Goal: Task Accomplishment & Management: Manage account settings

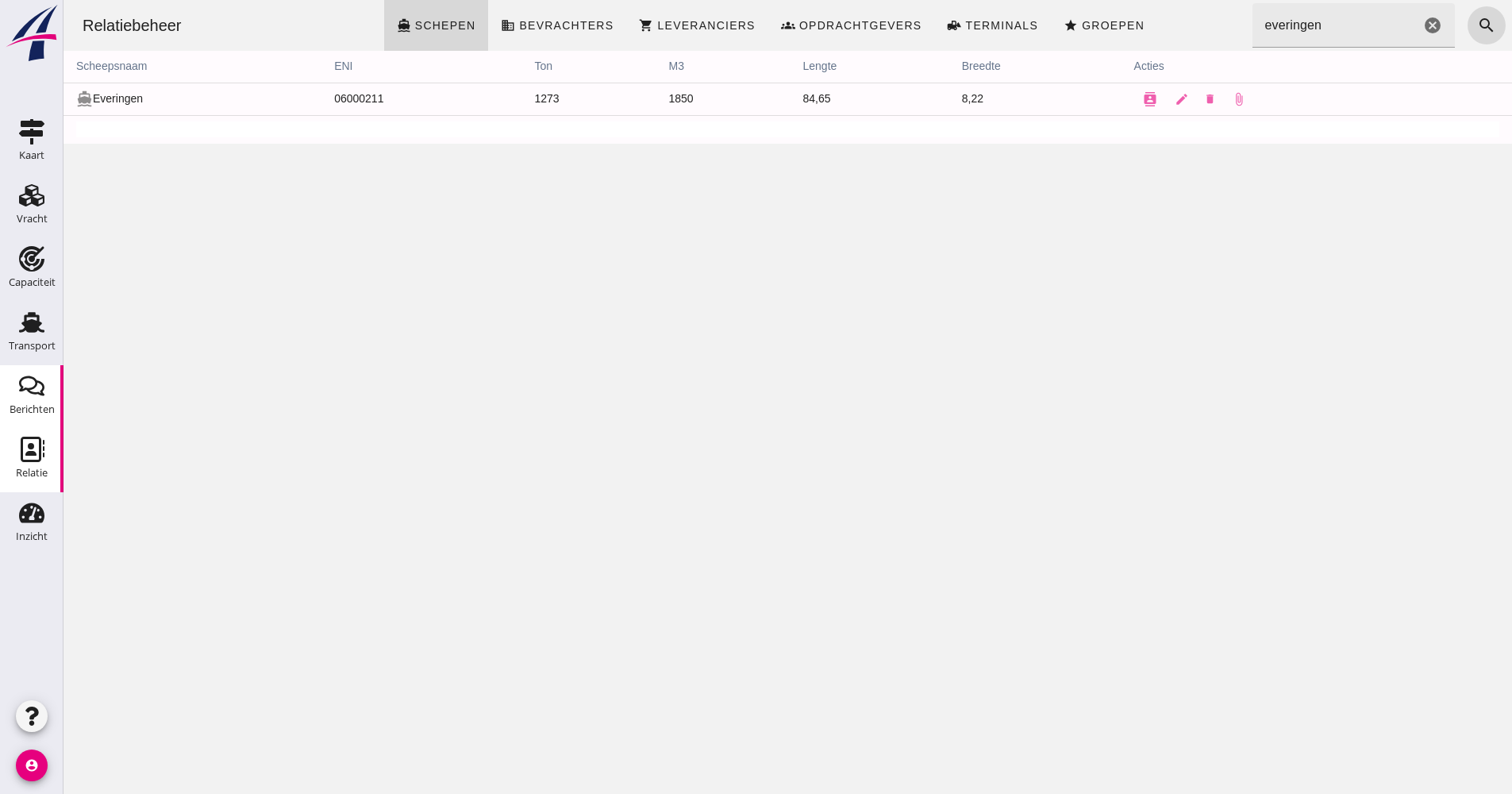
click at [48, 411] on div "Berichten" at bounding box center [32, 409] width 45 height 11
click at [52, 324] on link "Transport Transport" at bounding box center [31, 333] width 64 height 64
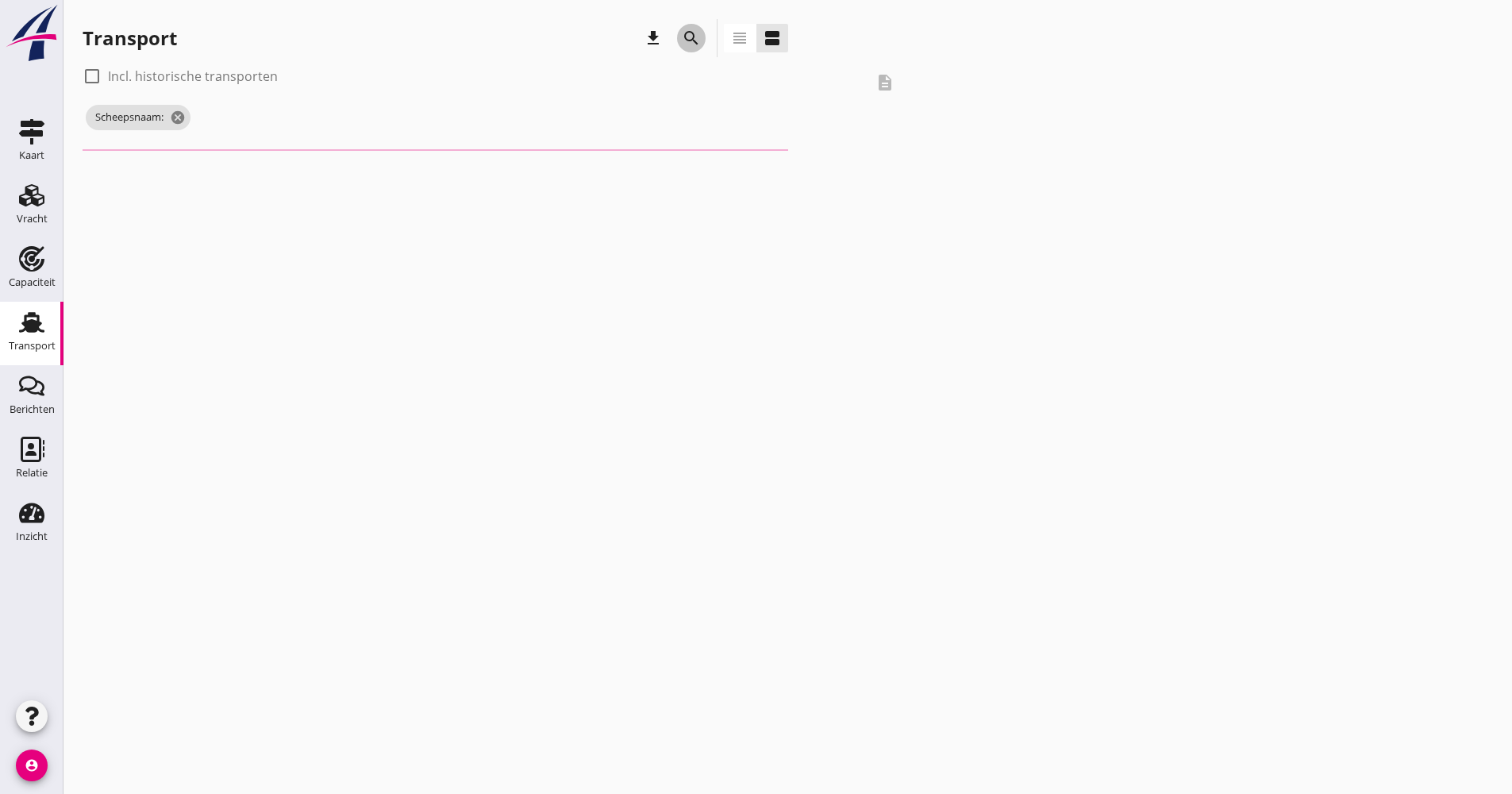
click at [685, 27] on button "search" at bounding box center [691, 37] width 28 height 28
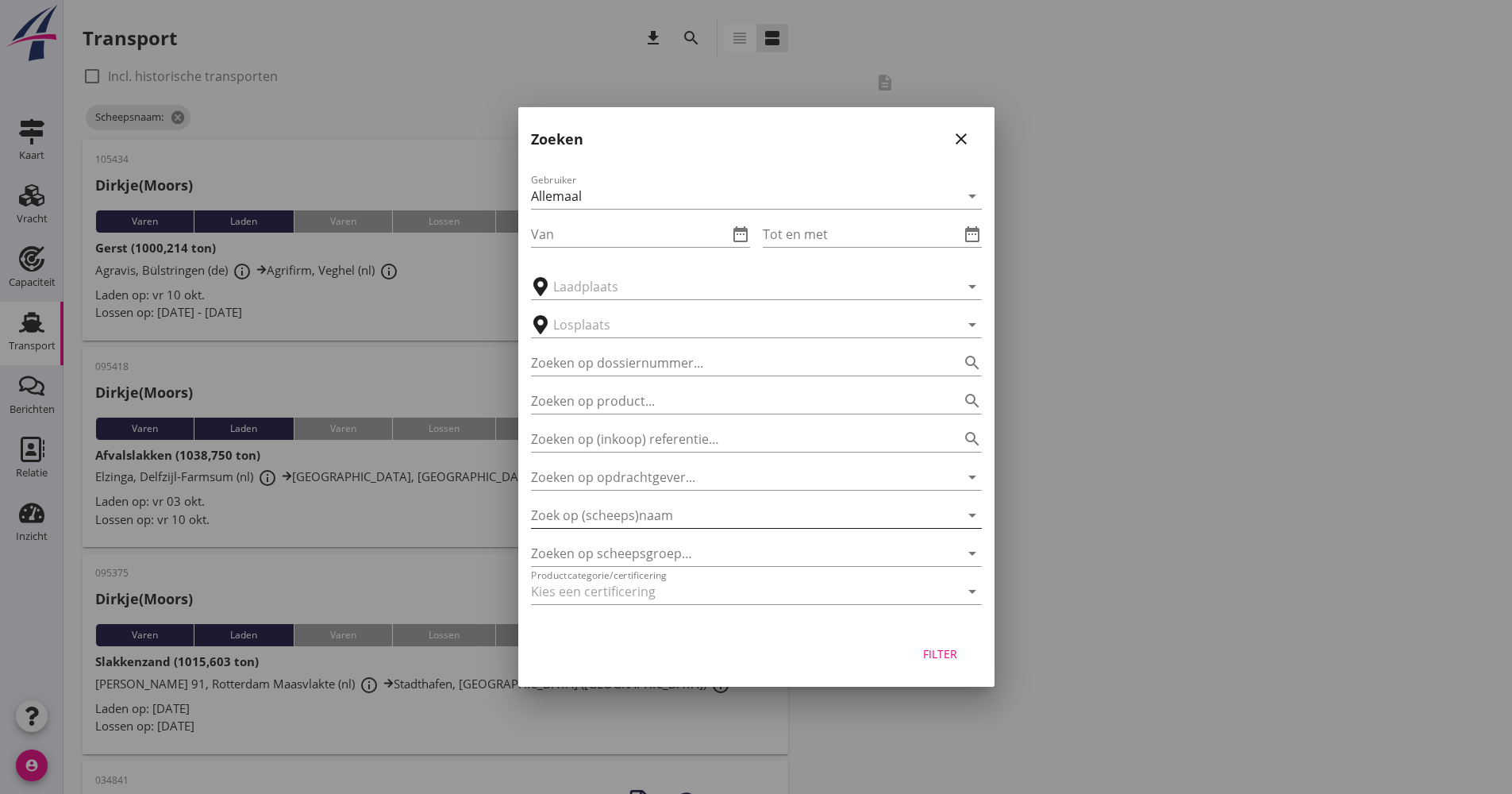
click at [656, 522] on input "Zoek op (scheeps)naam" at bounding box center [734, 515] width 406 height 25
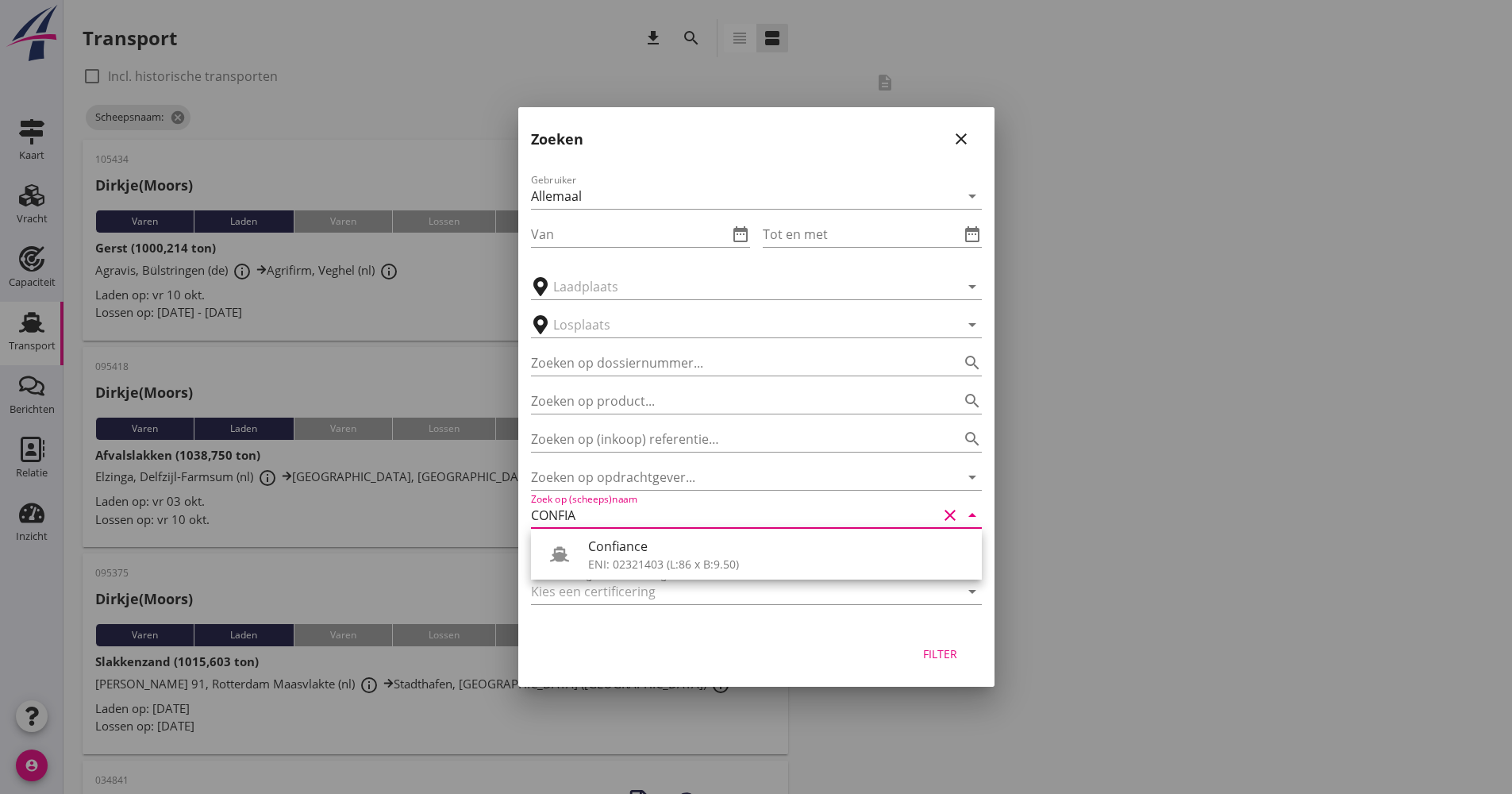
click at [673, 537] on div "Confiance" at bounding box center [779, 545] width 381 height 19
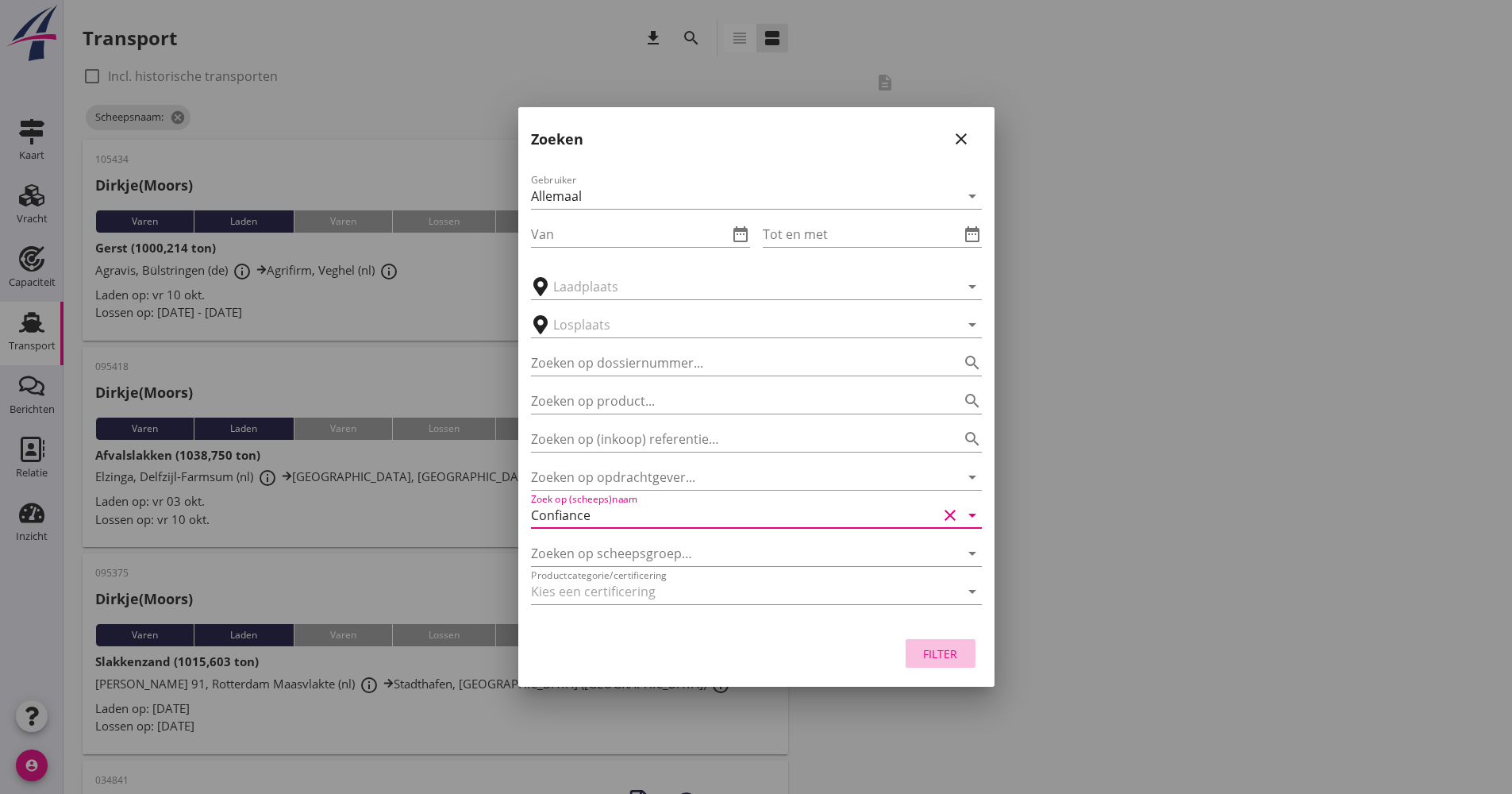
click at [956, 649] on div "Filter" at bounding box center [940, 653] width 44 height 17
type input "Confiance"
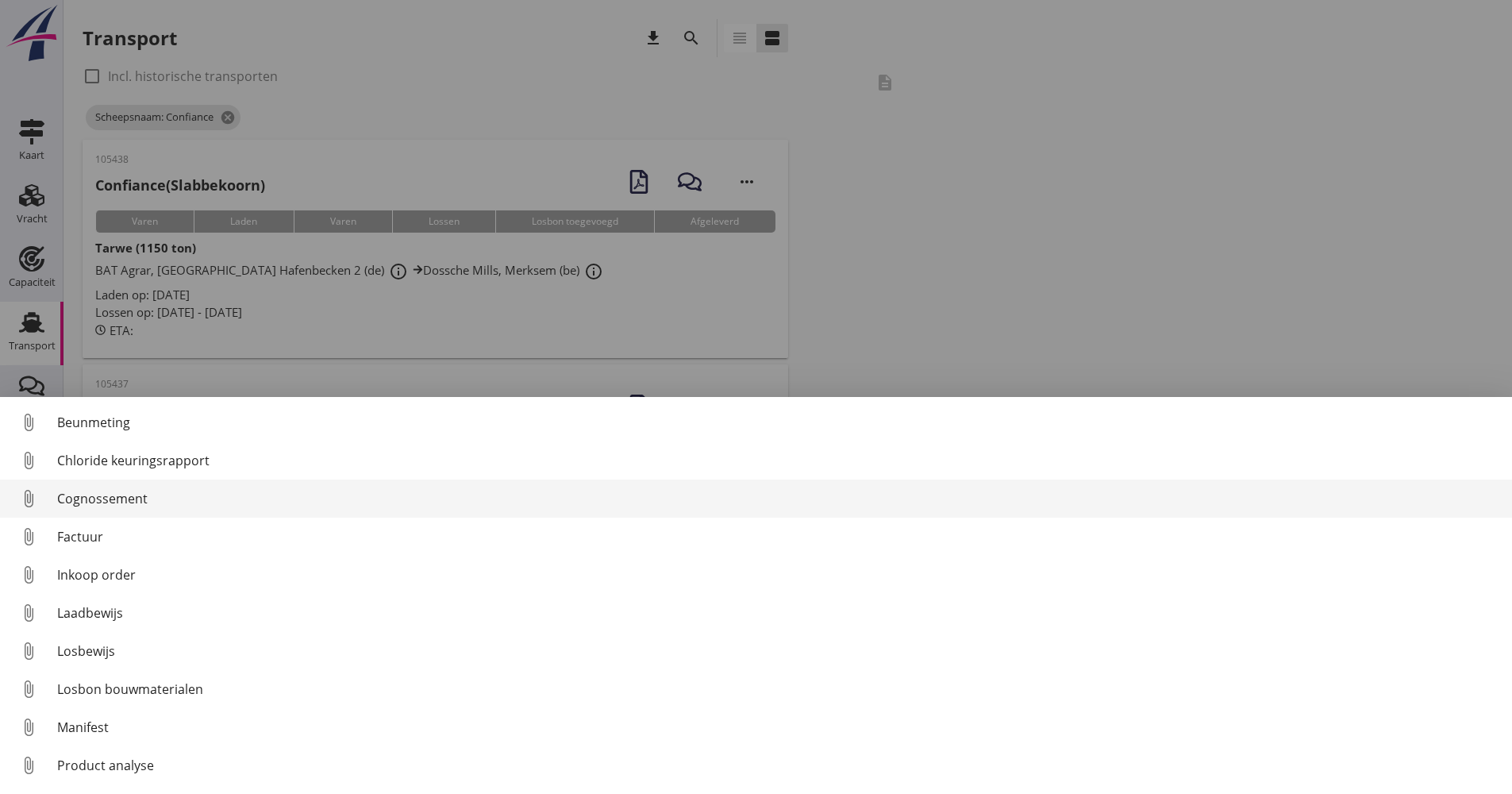
click at [139, 498] on div "Cognossement" at bounding box center [778, 498] width 1442 height 19
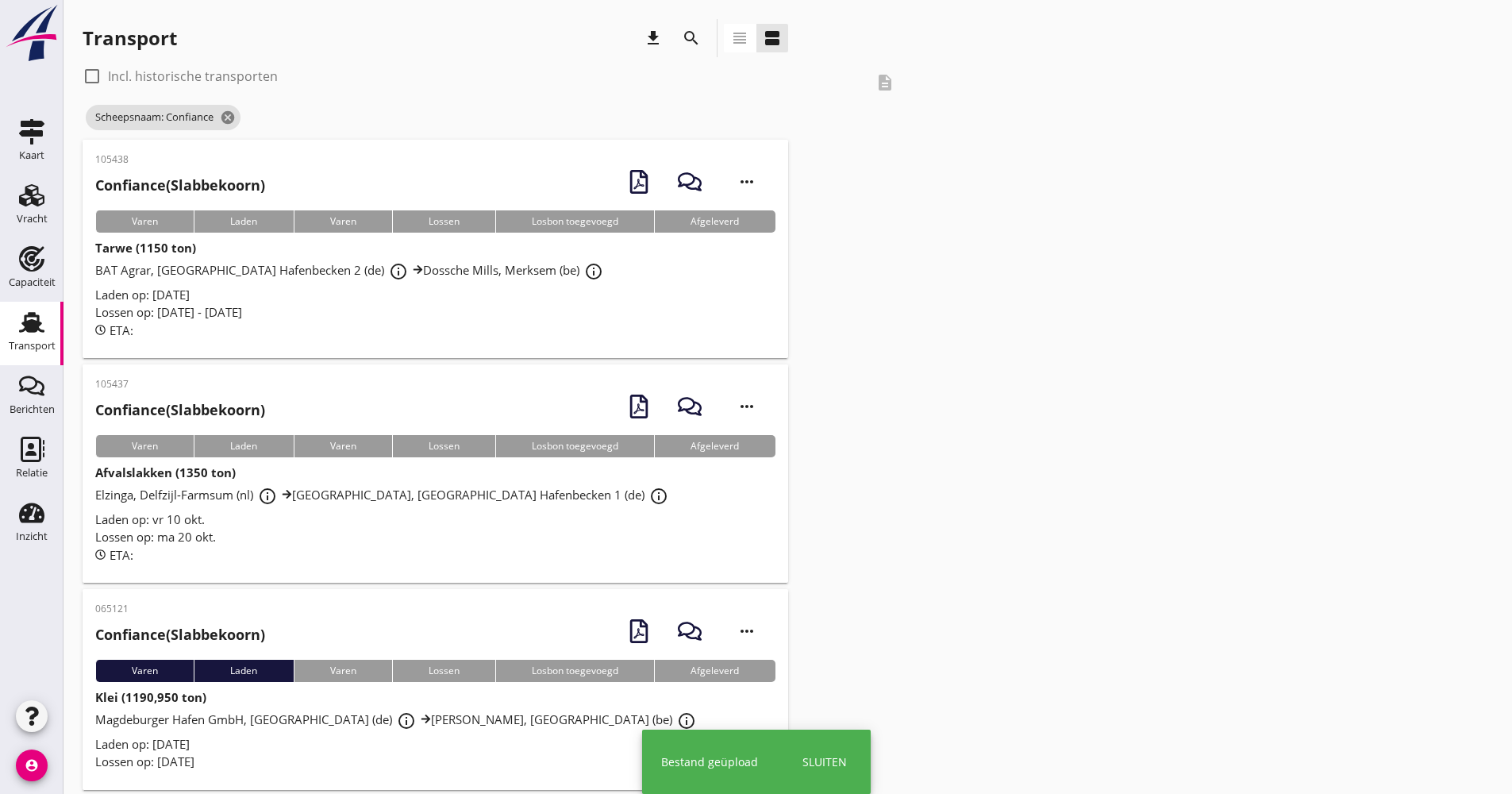
click at [476, 538] on div "Lossen op: ma 20 okt." at bounding box center [435, 536] width 680 height 19
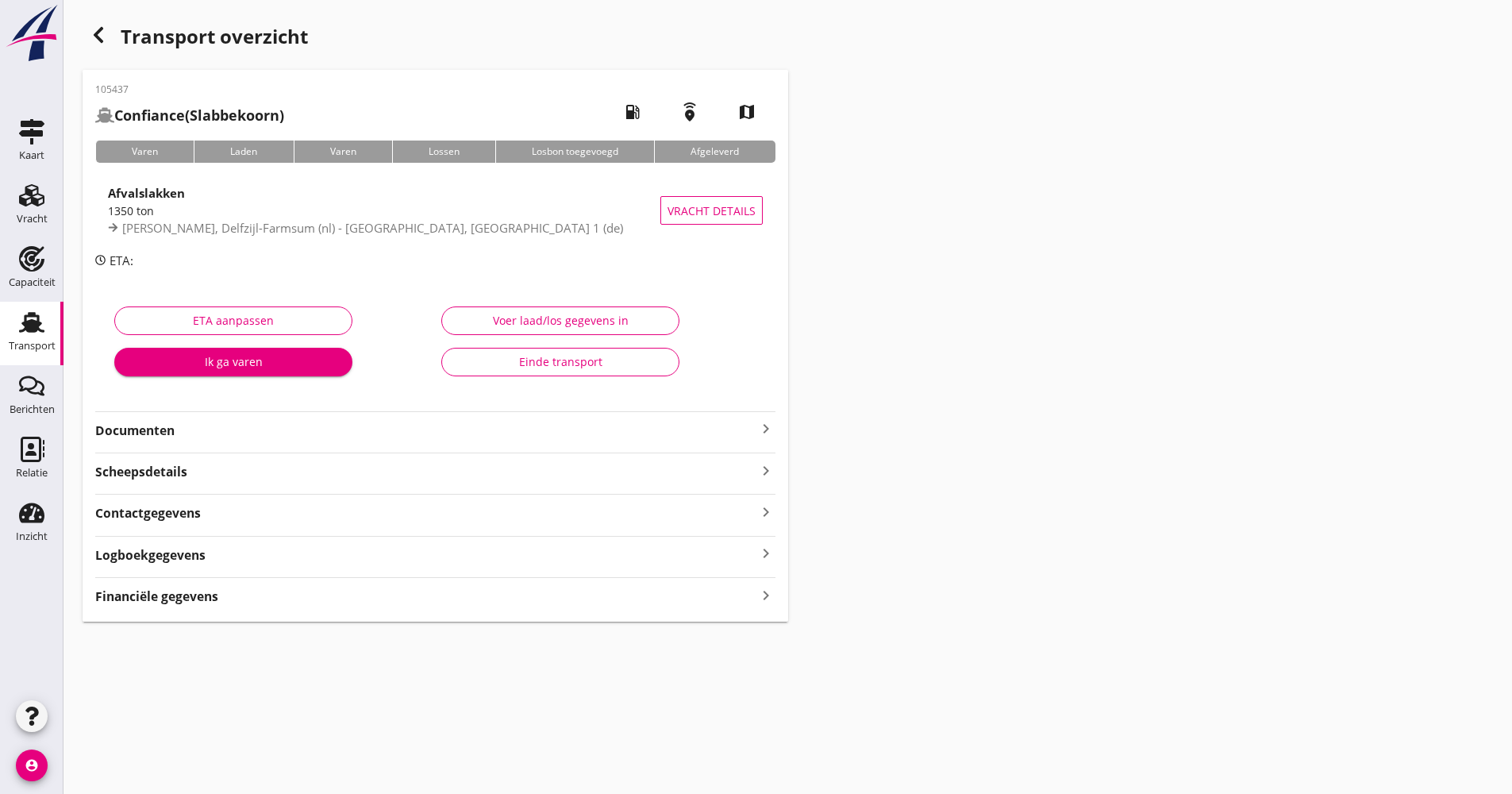
click at [222, 445] on div "105437 Confiance (Slabbekoorn) local_gas_station emergency_share map Varen Lade…" at bounding box center [435, 345] width 706 height 552
click at [226, 436] on strong "Documenten" at bounding box center [426, 430] width 661 height 19
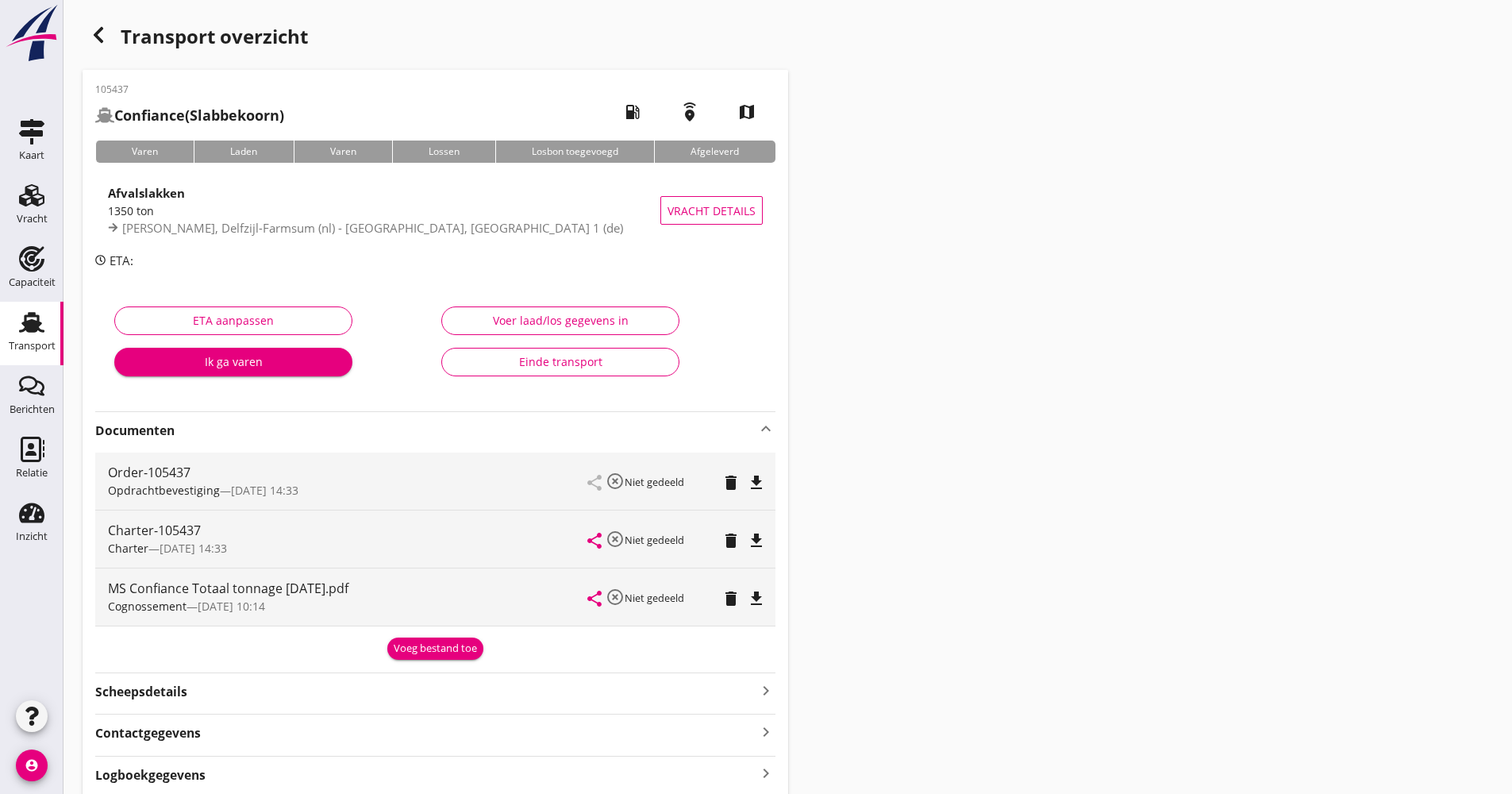
click at [232, 430] on strong "Documenten" at bounding box center [426, 430] width 661 height 19
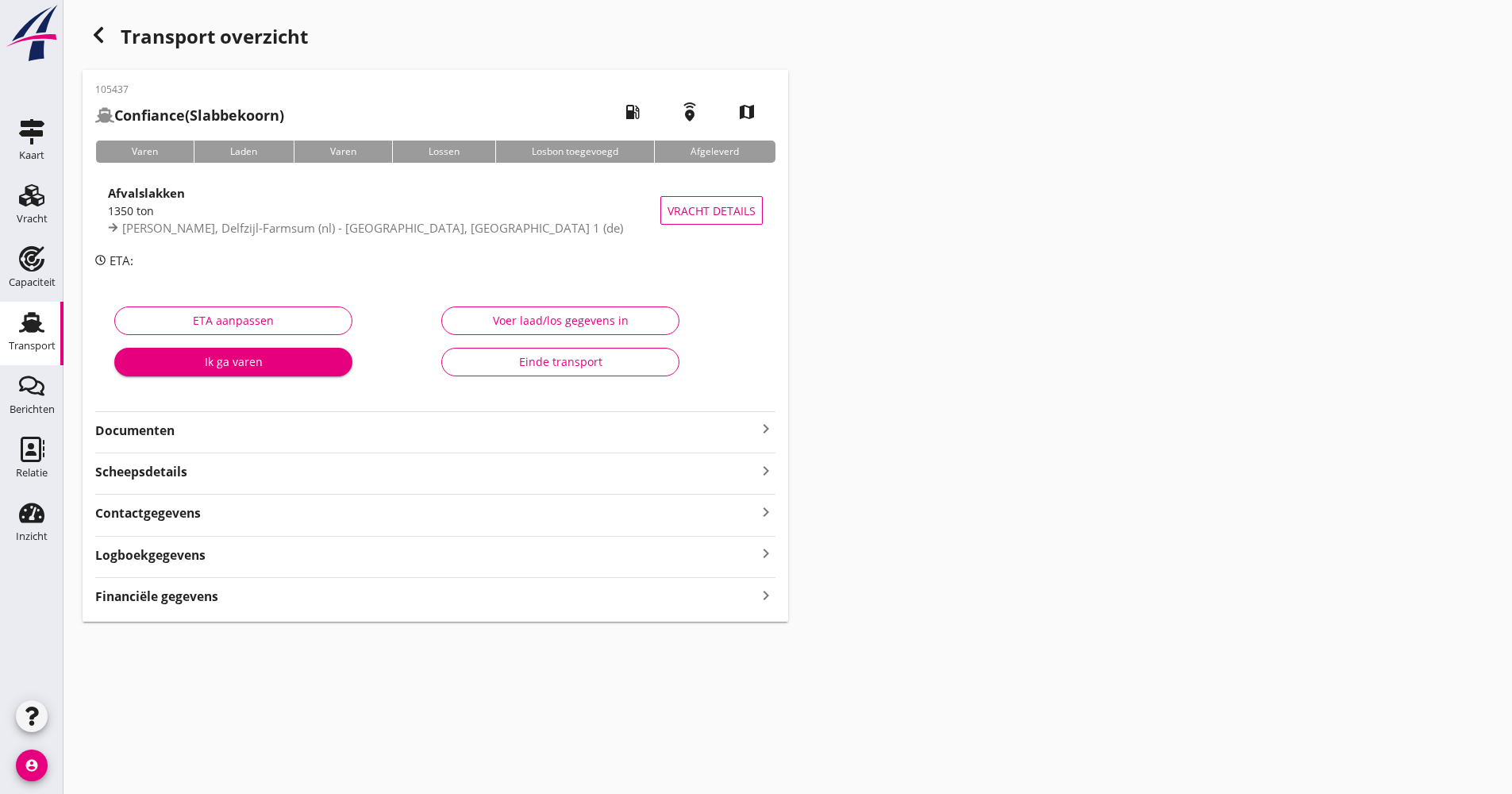
click at [251, 574] on div "105437 Confiance (Slabbekoorn) local_gas_station emergency_share map Varen Lade…" at bounding box center [435, 345] width 706 height 552
drag, startPoint x: 251, startPoint y: 563, endPoint x: 582, endPoint y: 560, distance: 331.0
click at [251, 562] on div "Logboekgegevens keyboard_arrow_right" at bounding box center [435, 554] width 680 height 22
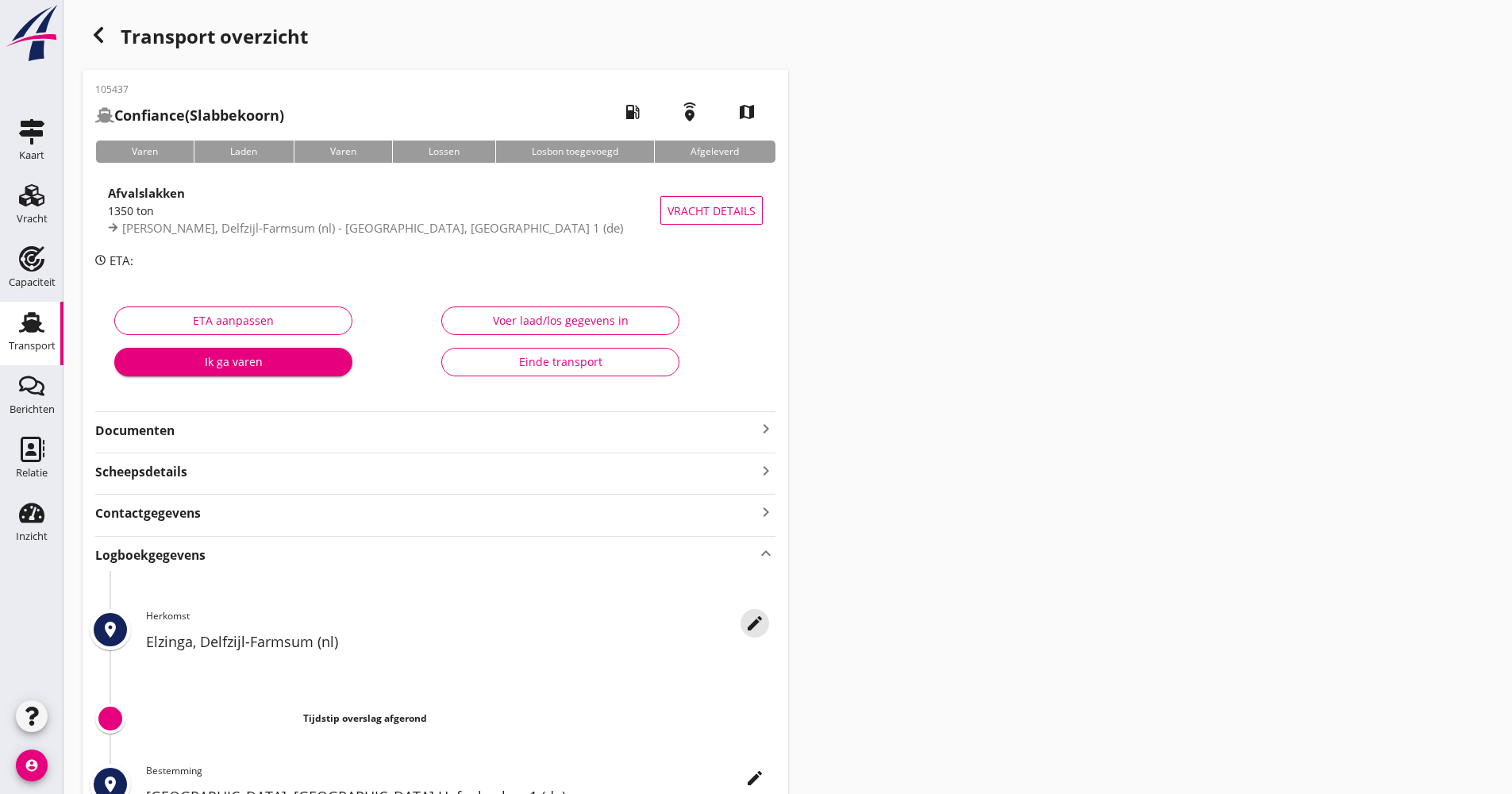
drag, startPoint x: 756, startPoint y: 623, endPoint x: 829, endPoint y: 479, distance: 161.4
click at [756, 622] on icon "edit" at bounding box center [754, 622] width 19 height 19
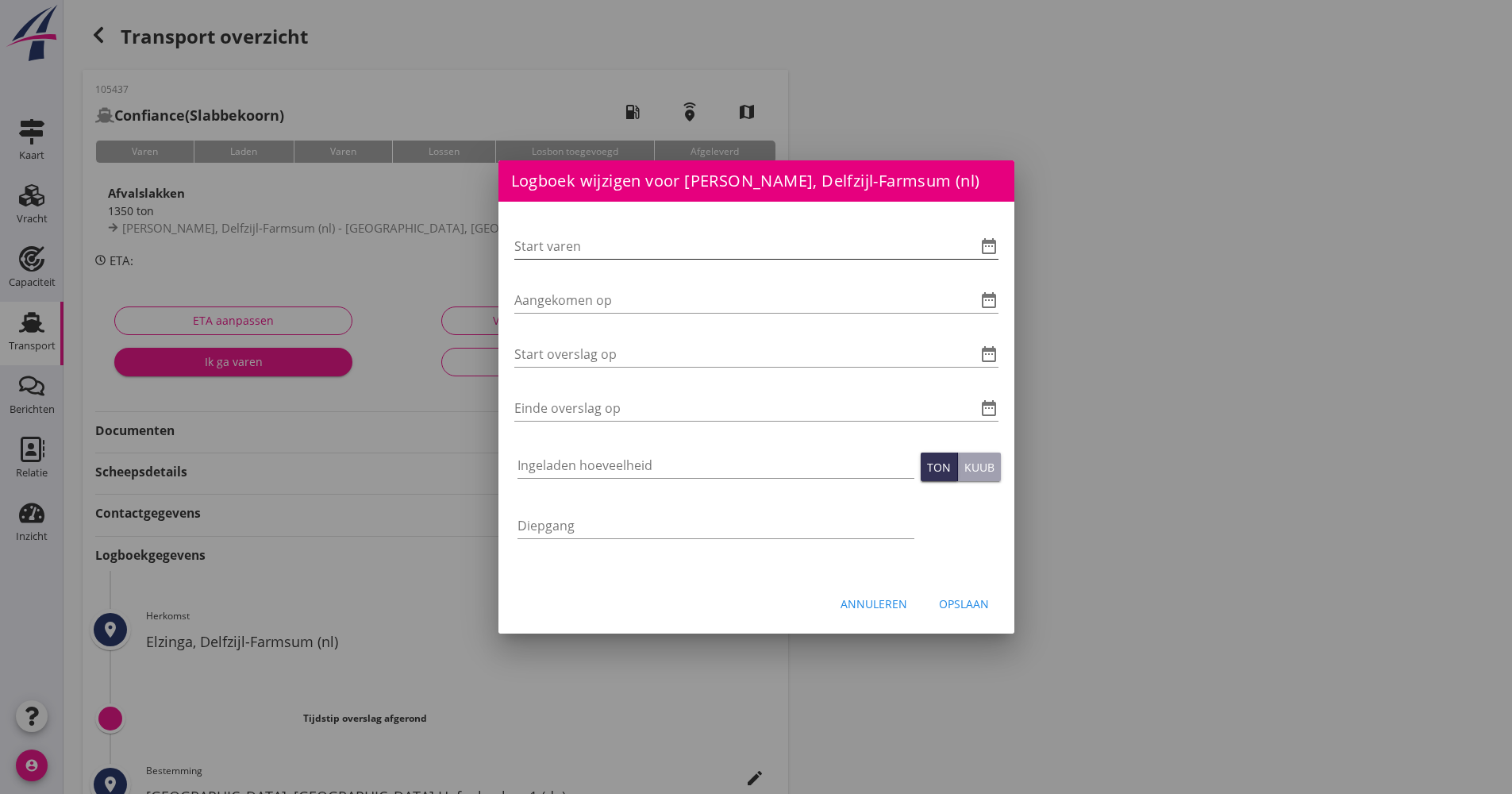
click at [980, 253] on icon "date_range" at bounding box center [988, 245] width 19 height 19
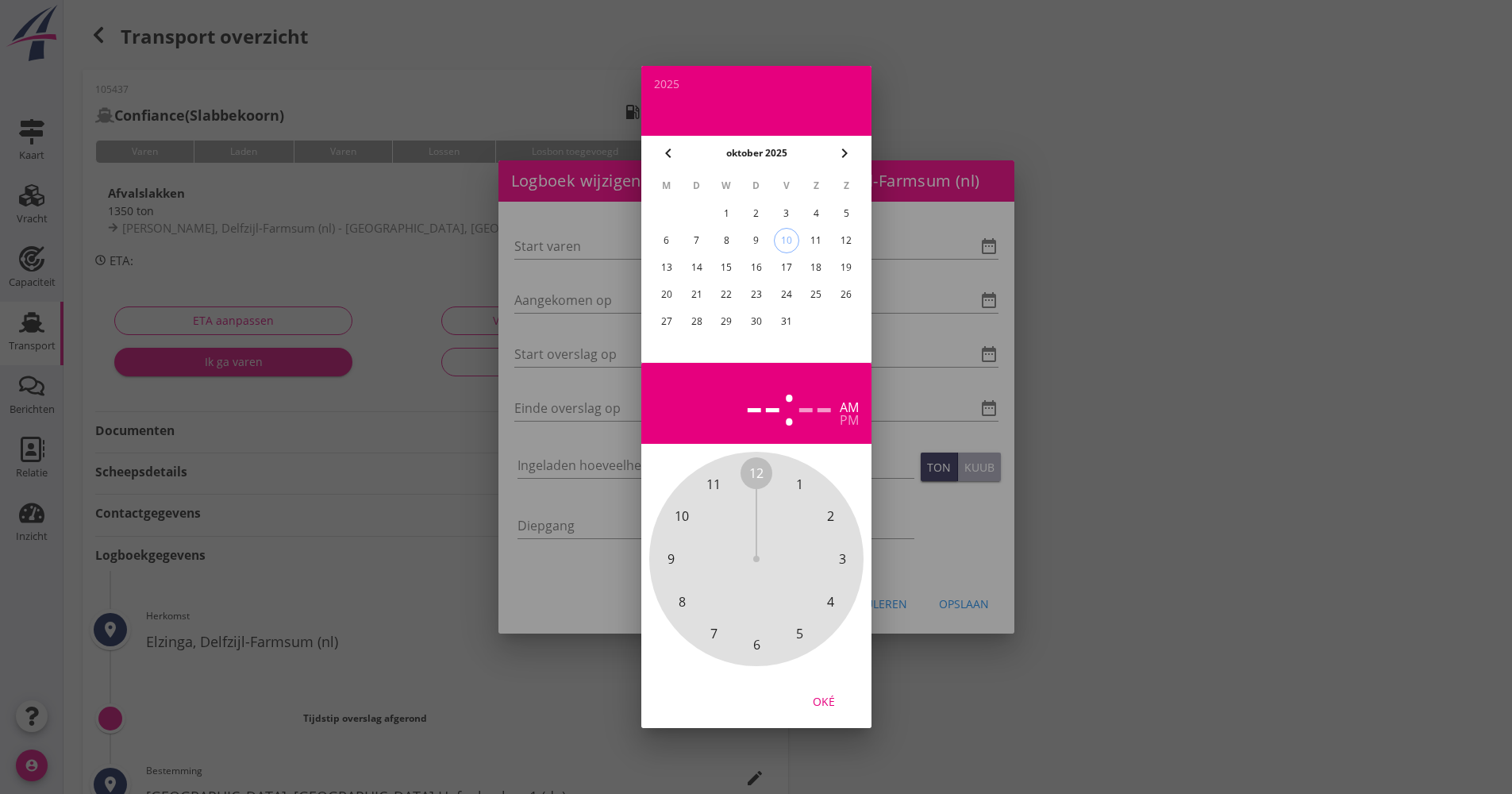
click at [795, 241] on div "10" at bounding box center [785, 240] width 24 height 24
drag, startPoint x: 756, startPoint y: 463, endPoint x: 771, endPoint y: 631, distance: 168.7
click at [771, 631] on div "12 1 2 3 4 5 6 7 8 9 10 11" at bounding box center [756, 558] width 172 height 172
click at [758, 456] on div "00 05 10 15 20 25 30 35 40 45 50 55" at bounding box center [756, 559] width 215 height 215
click at [828, 712] on button "Oké" at bounding box center [824, 700] width 70 height 28
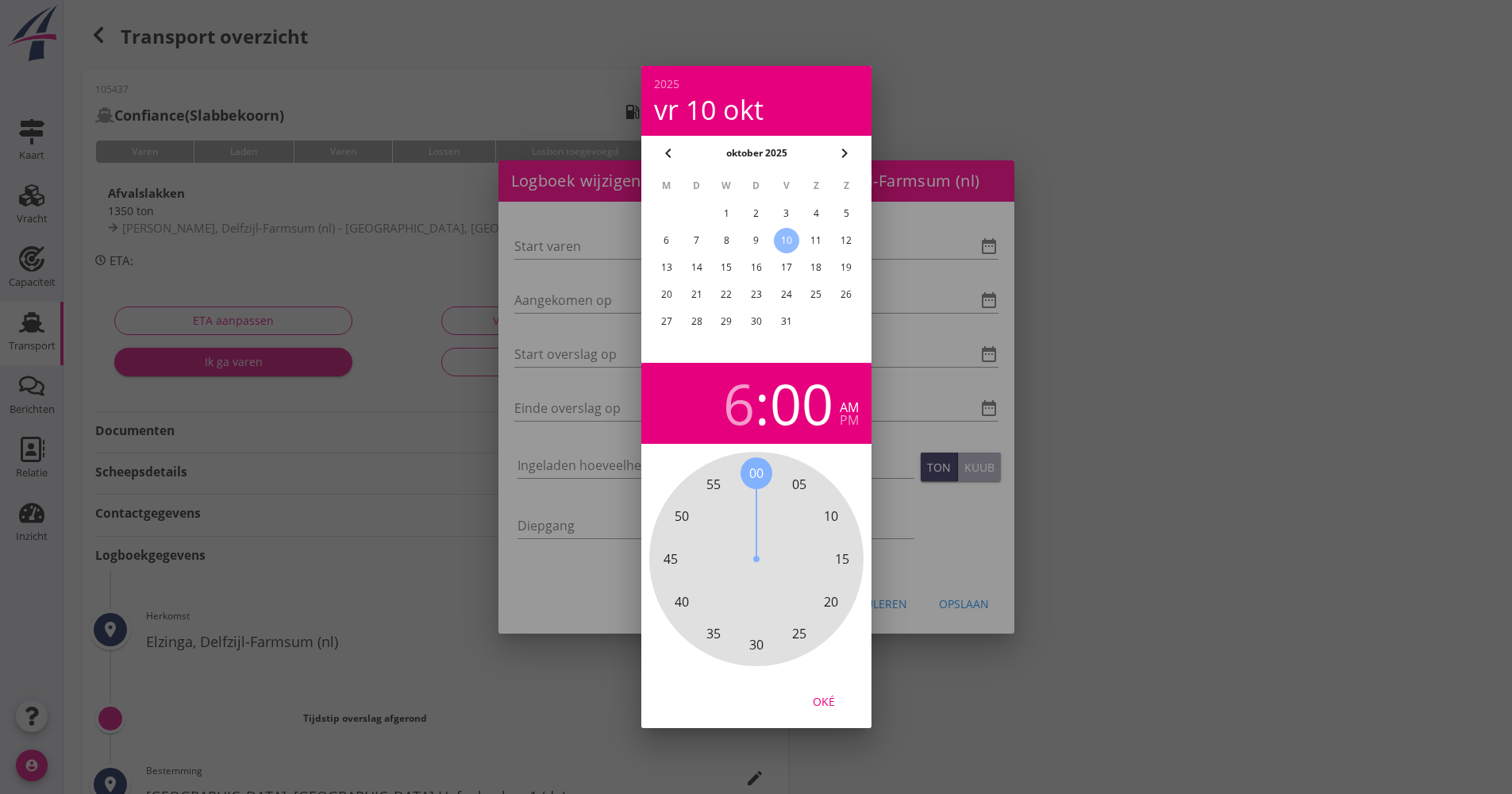
type input "[DATE] 06:00"
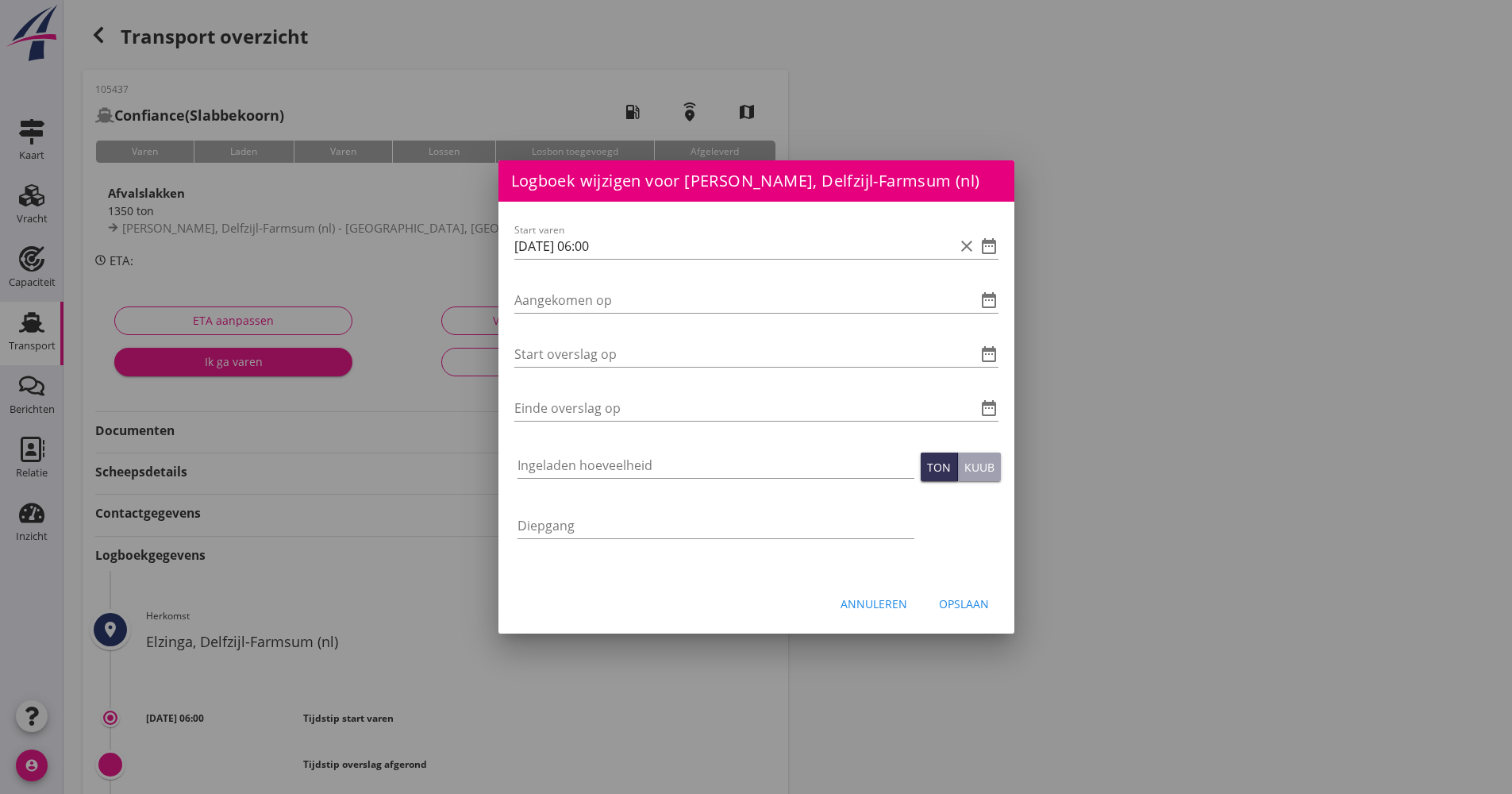
drag, startPoint x: 625, startPoint y: 247, endPoint x: 476, endPoint y: 252, distance: 149.1
click at [472, 252] on div "Logboek wijzigen voor UHM, [GEOGRAPHIC_DATA] Hafenbecken 1 (de) Start varen dat…" at bounding box center [756, 529] width 1512 height 1060
paste input "[DATE] 06:00"
type input "[DATE] 06:00"
drag, startPoint x: 590, startPoint y: 377, endPoint x: 579, endPoint y: 365, distance: 16.3
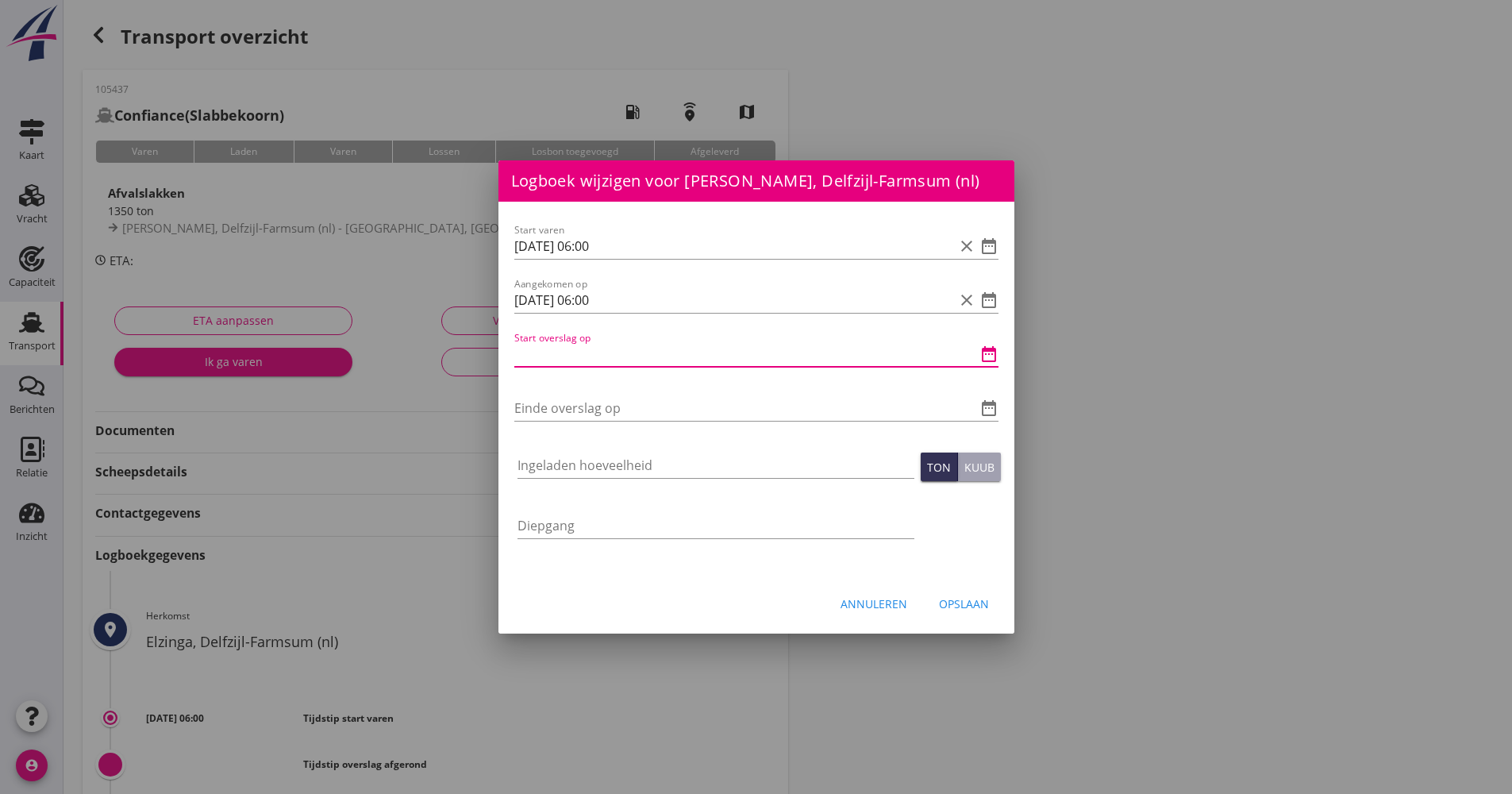
paste input "[DATE] 06:00"
type input "[DATE] 06:00"
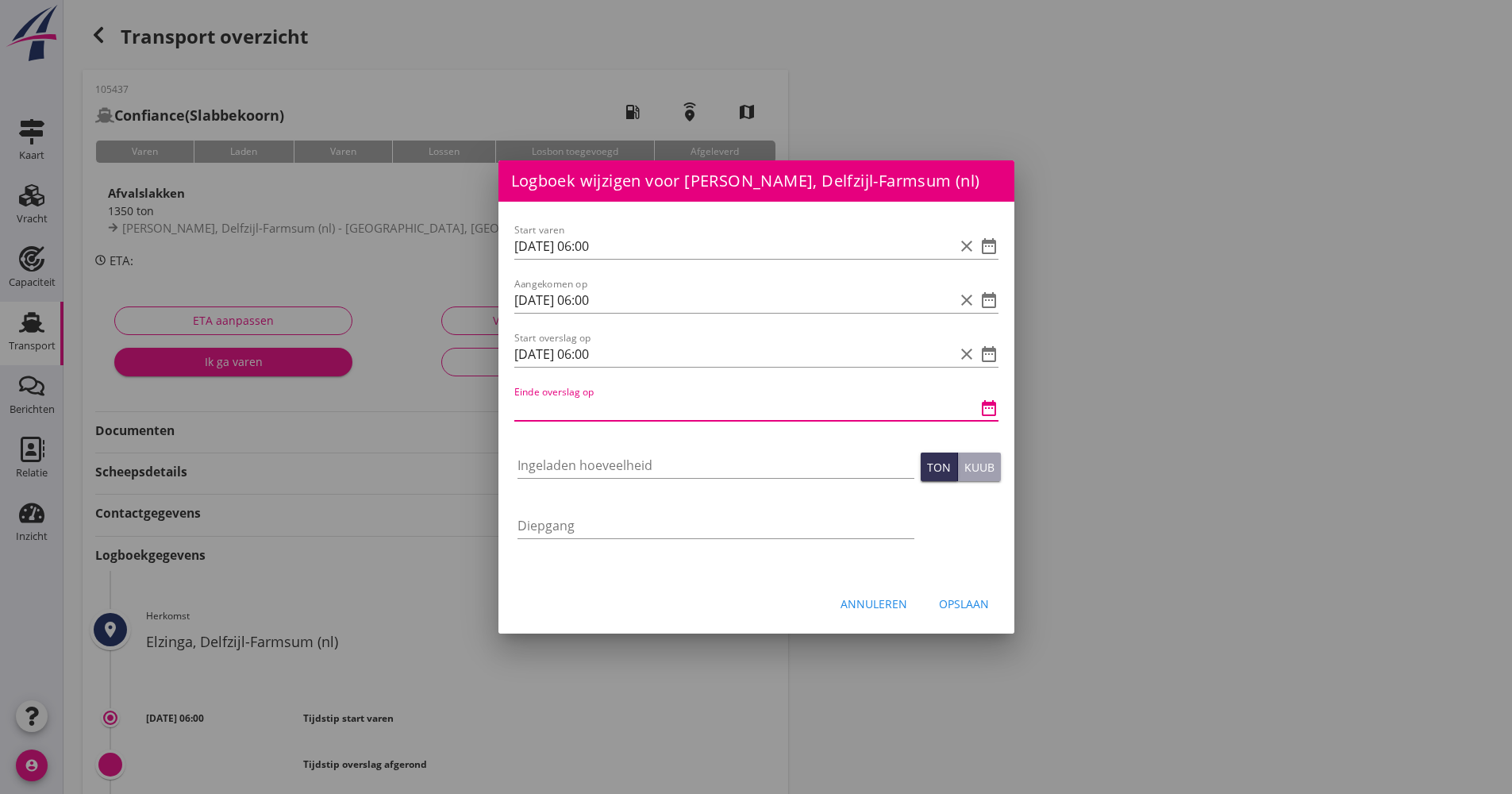
paste input "[DATE] 06:00"
drag, startPoint x: 635, startPoint y: 409, endPoint x: 591, endPoint y: 407, distance: 44.0
click at [591, 407] on input "[DATE] 06:00" at bounding box center [734, 408] width 439 height 25
type input "[DATE] 09:30"
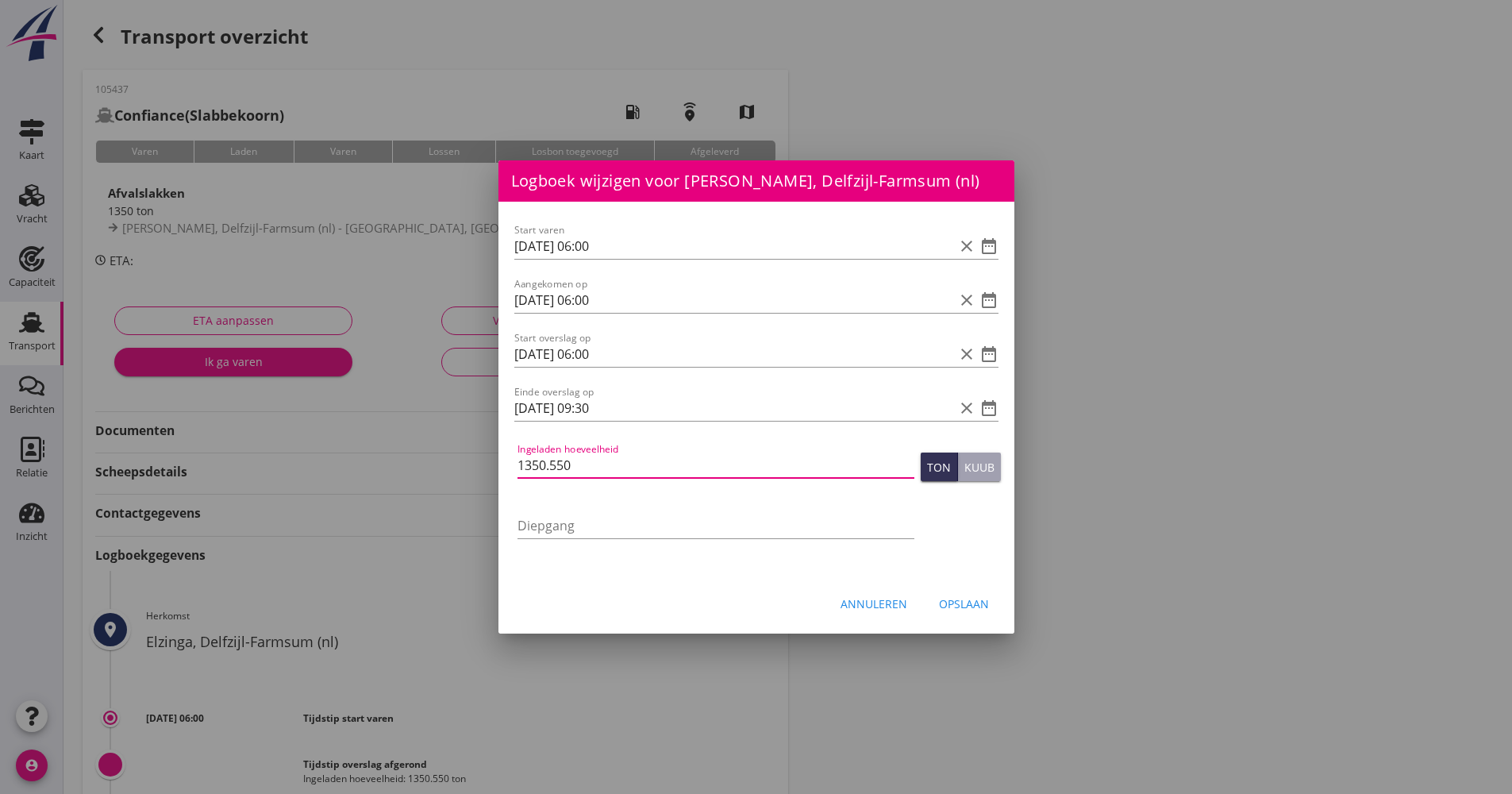
type input "1350.550"
click at [980, 591] on button "Opslaan" at bounding box center [964, 603] width 76 height 28
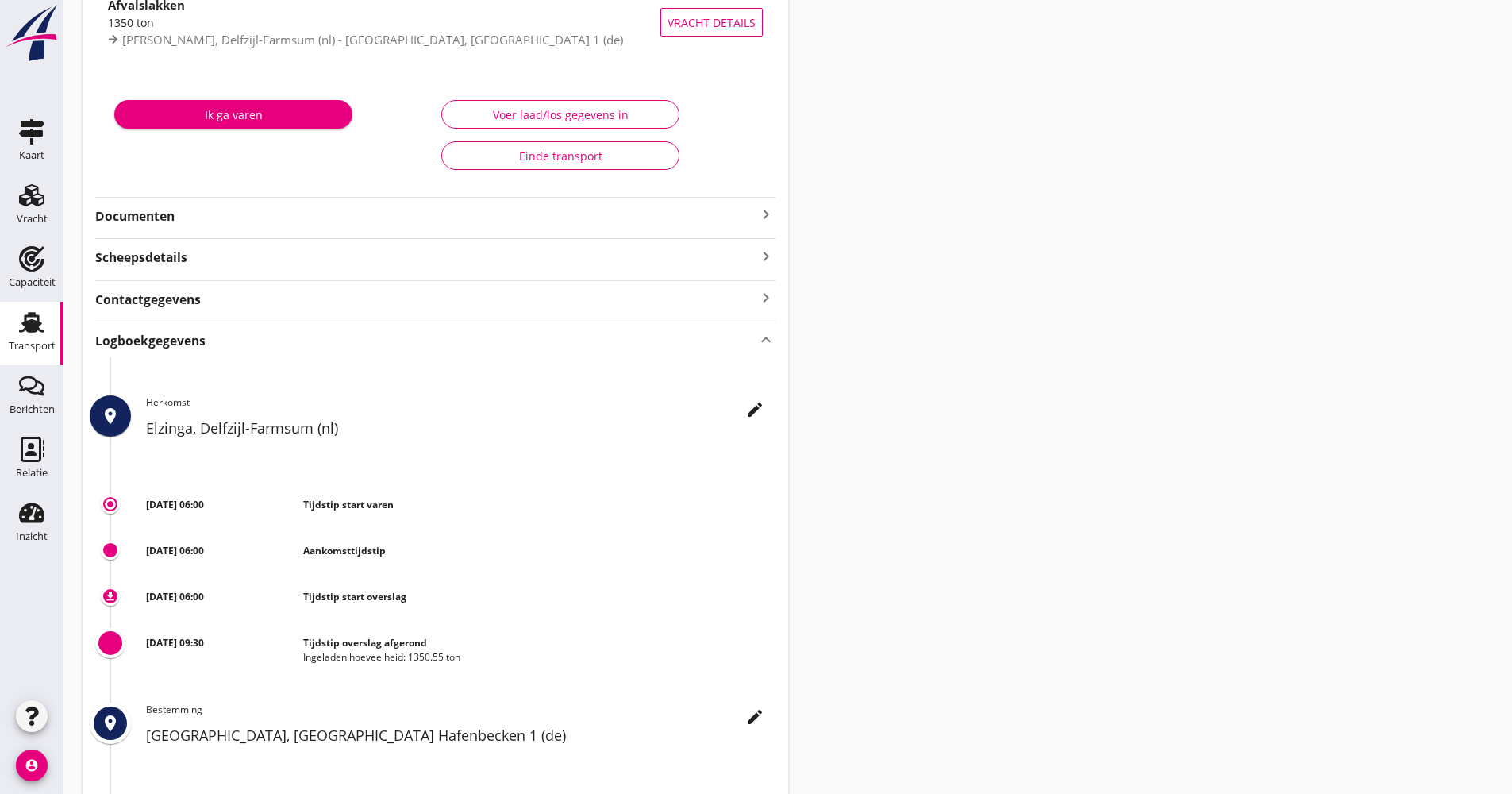
scroll to position [347, 0]
